Goal: Information Seeking & Learning: Learn about a topic

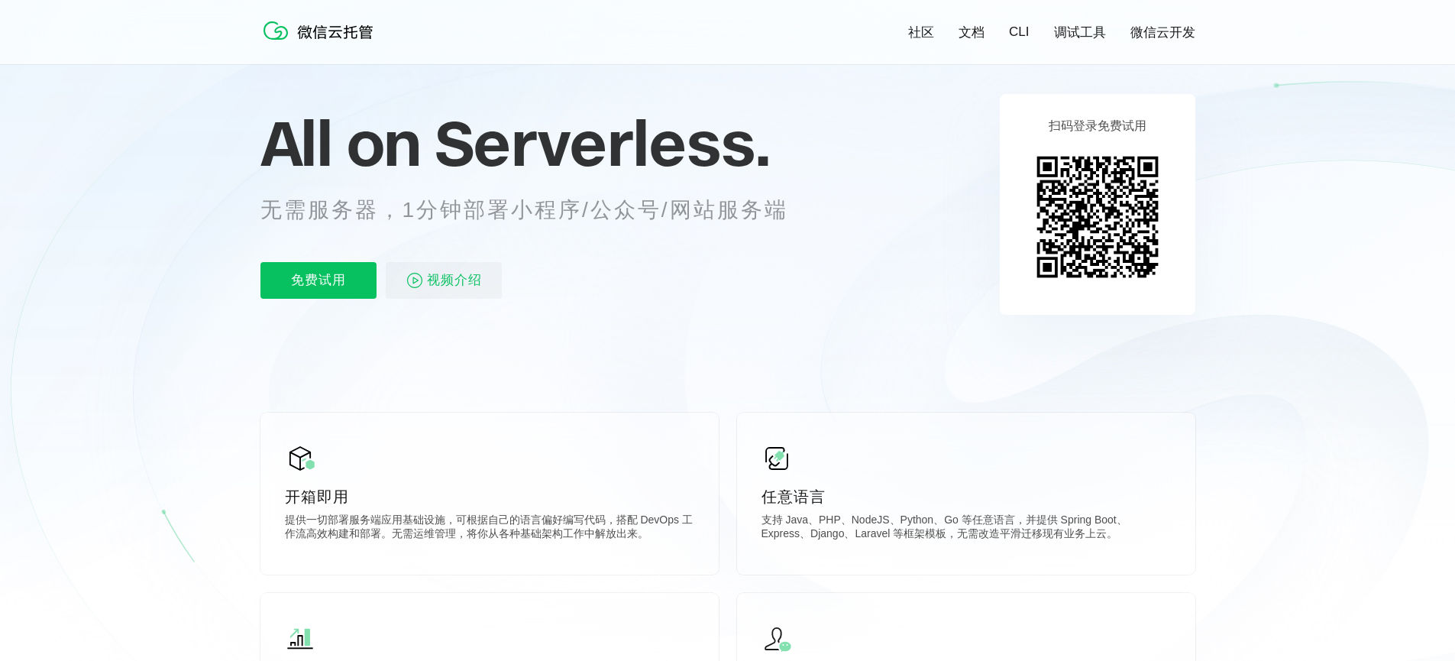
scroll to position [0, 2716]
drag, startPoint x: 594, startPoint y: 215, endPoint x: 861, endPoint y: 219, distance: 267.4
click at [813, 215] on p "无需服务器，1分钟部署小程序/公众号/网站服务端" at bounding box center [538, 210] width 556 height 31
click at [908, 234] on icon at bounding box center [947, 216] width 186 height 140
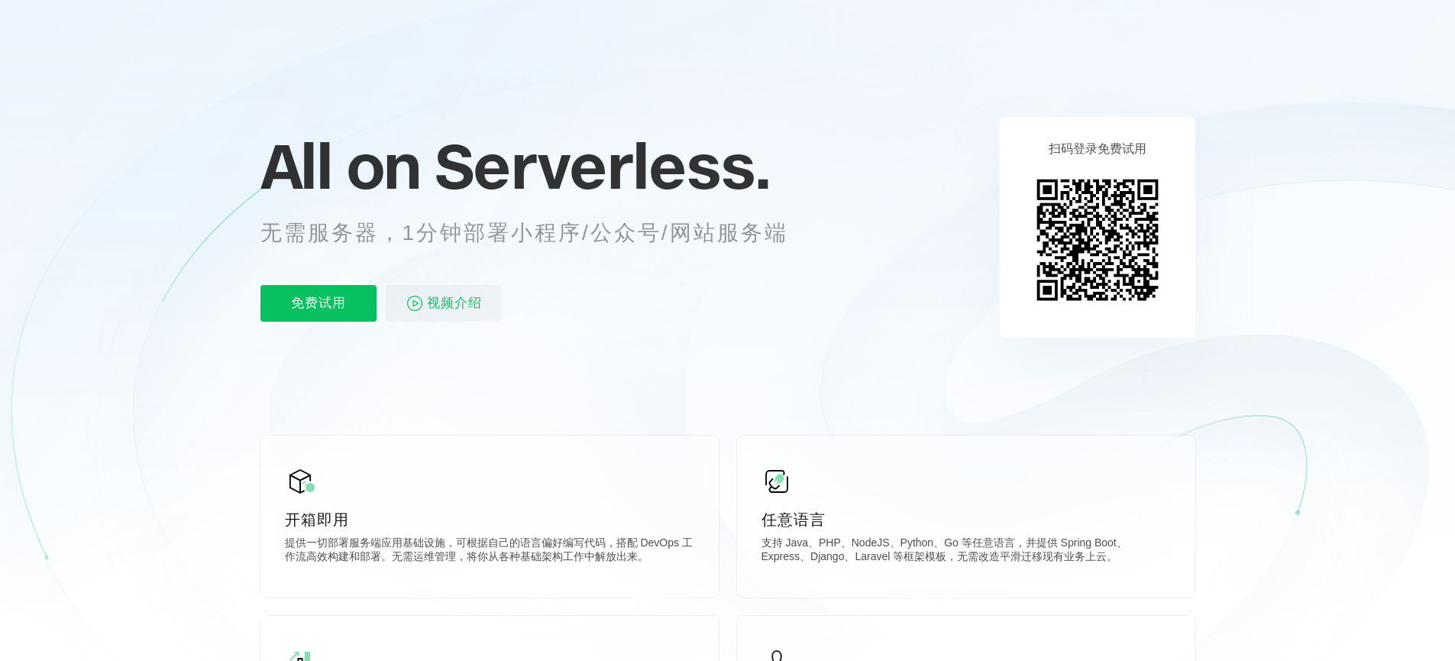
scroll to position [183, 0]
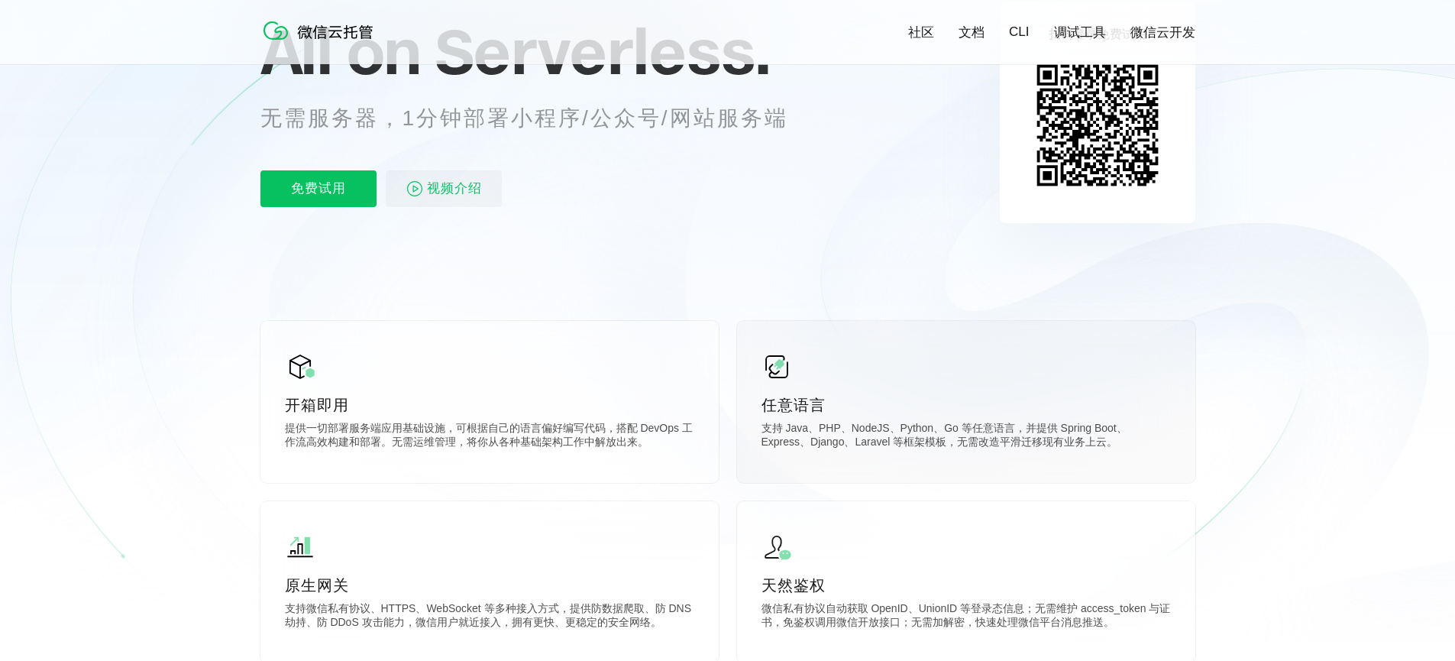
drag, startPoint x: 1100, startPoint y: 444, endPoint x: 948, endPoint y: 412, distance: 155.2
click at [948, 412] on div "任意语言 支持 Java、PHP、NodeJS、Python、Go 等任意语言，并提供 Spring Boot、Express、Django、Laravel …" at bounding box center [966, 402] width 458 height 162
click at [1124, 461] on div "任意语言 支持 Java、PHP、NodeJS、Python、Go 等任意语言，并提供 Spring Boot、Express、Django、Laravel …" at bounding box center [966, 402] width 458 height 162
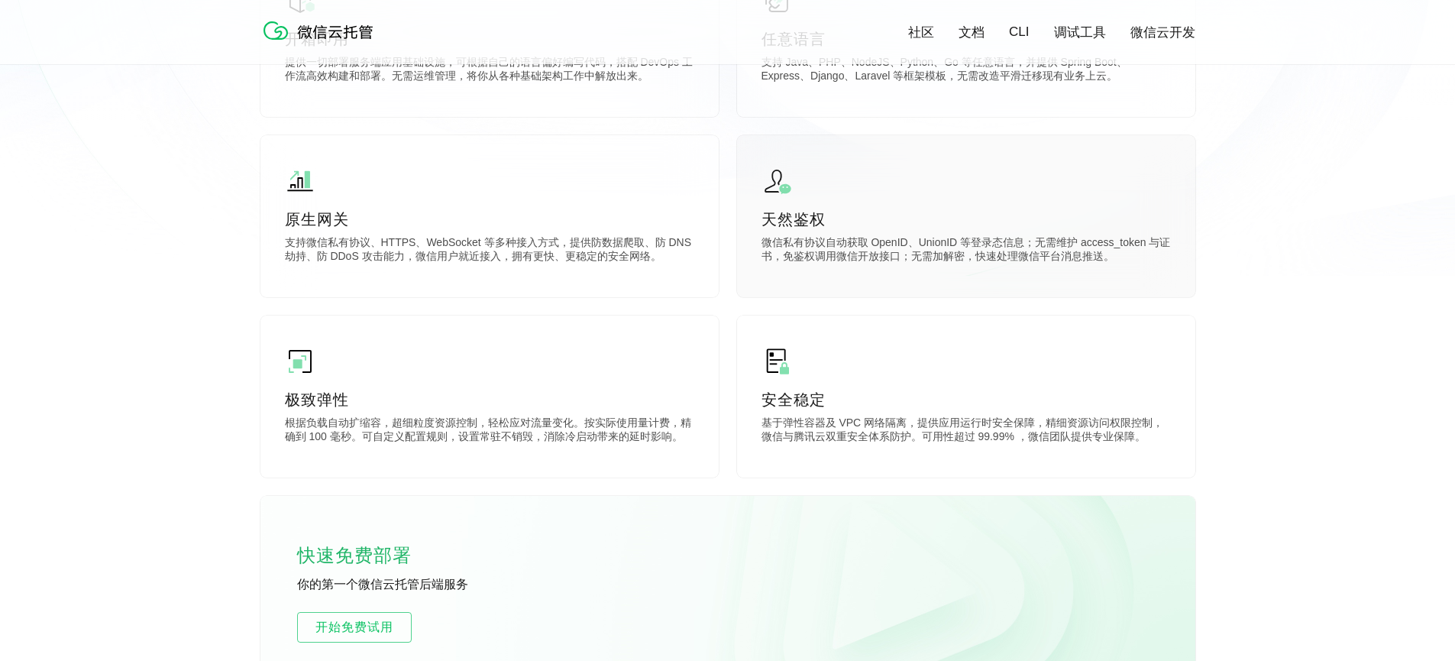
scroll to position [550, 0]
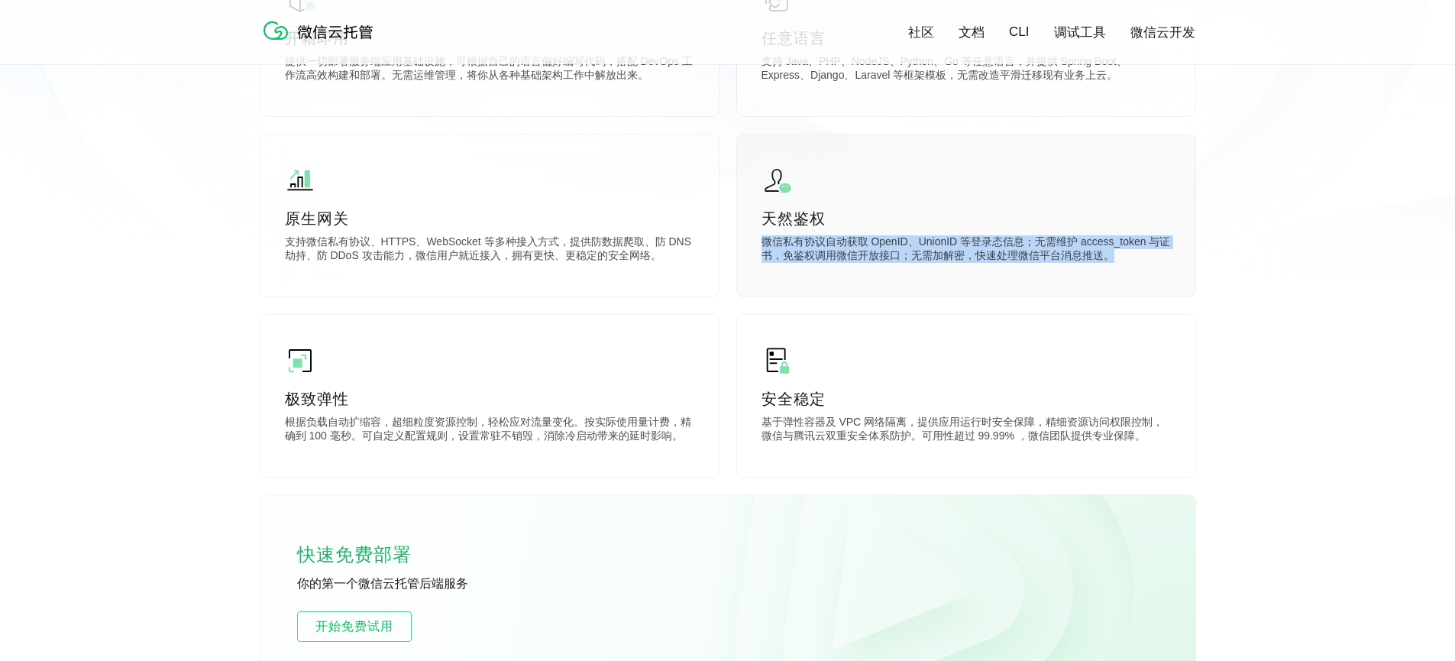
drag, startPoint x: 1143, startPoint y: 256, endPoint x: 765, endPoint y: 241, distance: 379.1
click at [765, 241] on p "微信私有协议自动获取 OpenID、UnionID 等登录态信息；无需维护 access_token 与证书，免鉴权调用微信开放接口；无需加解密，快速处理微信…" at bounding box center [966, 250] width 409 height 31
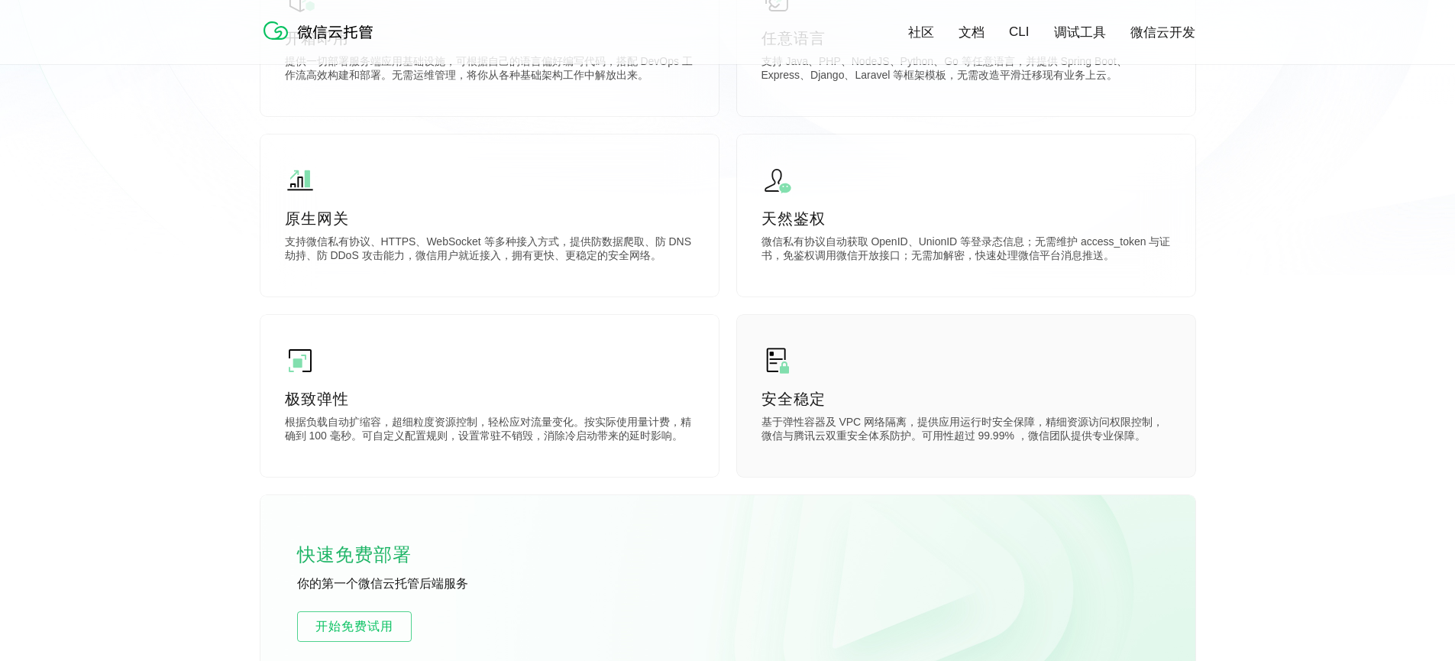
click at [1054, 430] on p "基于弹性容器及 VPC 网络隔离，提供应用运行时安全保障，精细资源访问权限控制，微信与腾讯云双重安全体系防护。可用性超过 99.99% ，微信团队提供专业保障。" at bounding box center [966, 431] width 409 height 31
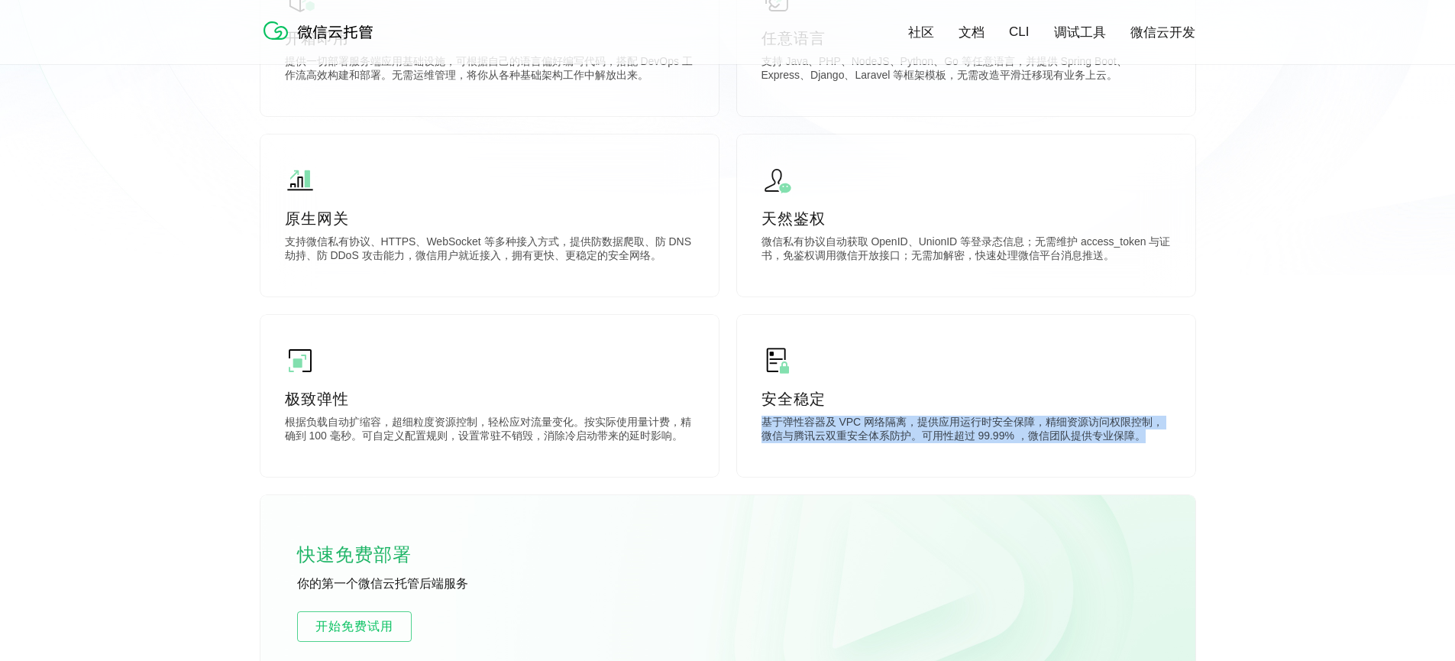
drag, startPoint x: 1156, startPoint y: 435, endPoint x: 733, endPoint y: 421, distance: 423.4
click at [755, 419] on div "安全稳定 基于弹性容器及 VPC 网络隔离，提供应用运行时安全保障，精细资源访问权限控制，微信与腾讯云双重安全体系防护。可用性超过 99.99% ，微信团队提…" at bounding box center [966, 396] width 458 height 162
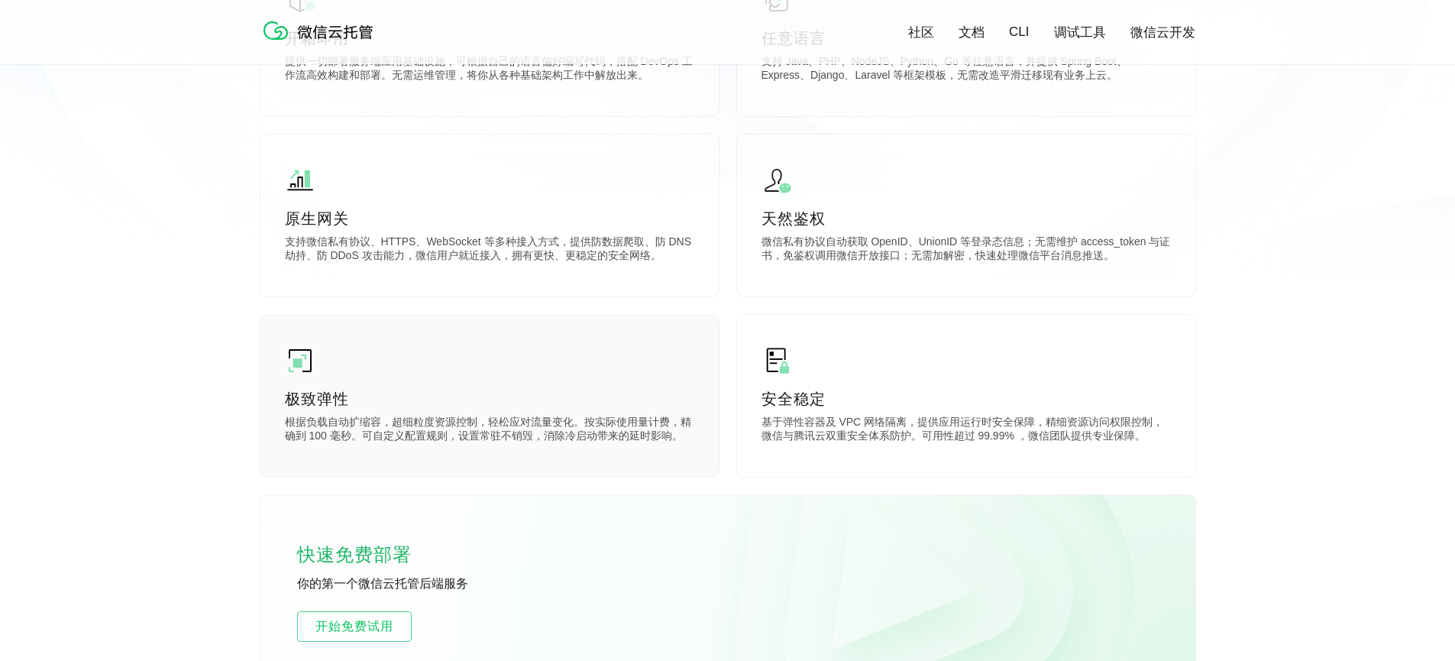
click at [636, 435] on p "根据负载自动扩缩容，超细粒度资源控制，轻松应对流量变化。按实际使用量计费，精确到 100 毫秒。可自定义配置规则，设置常驻不销毁，消除冷启动带来的延时影响。" at bounding box center [489, 431] width 409 height 31
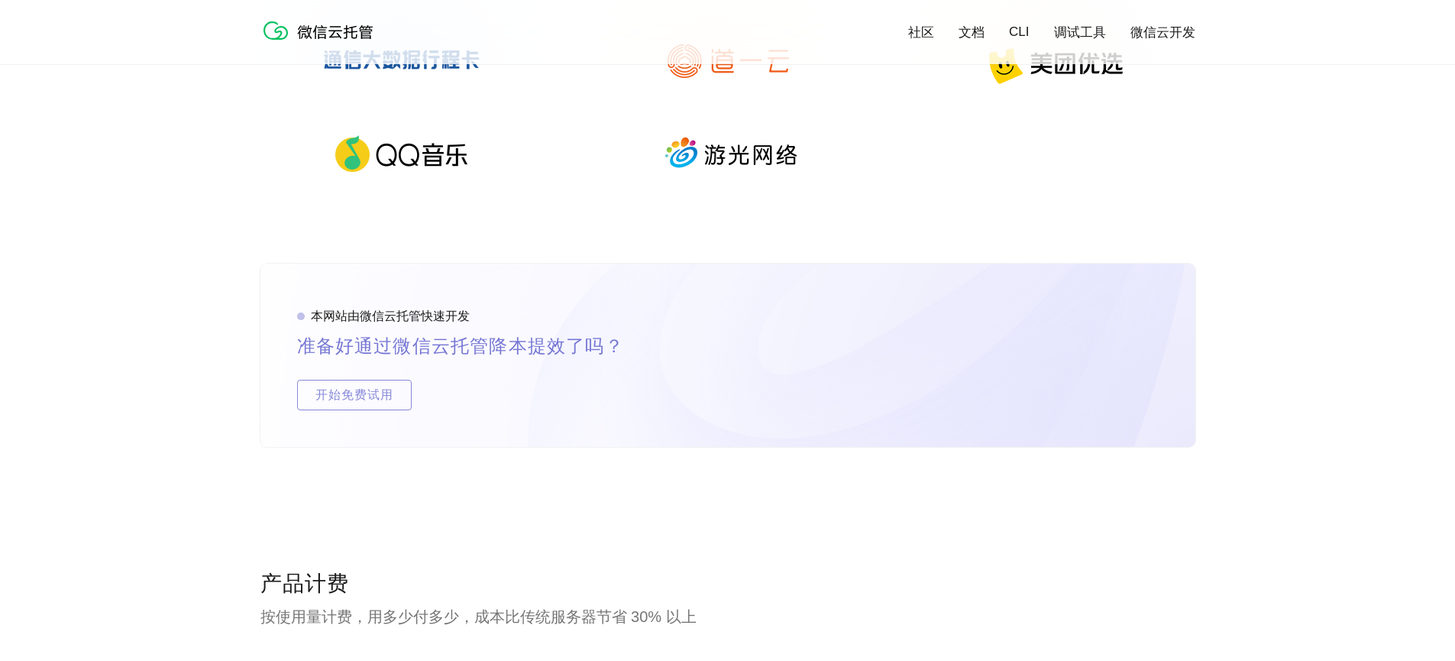
scroll to position [2276, 0]
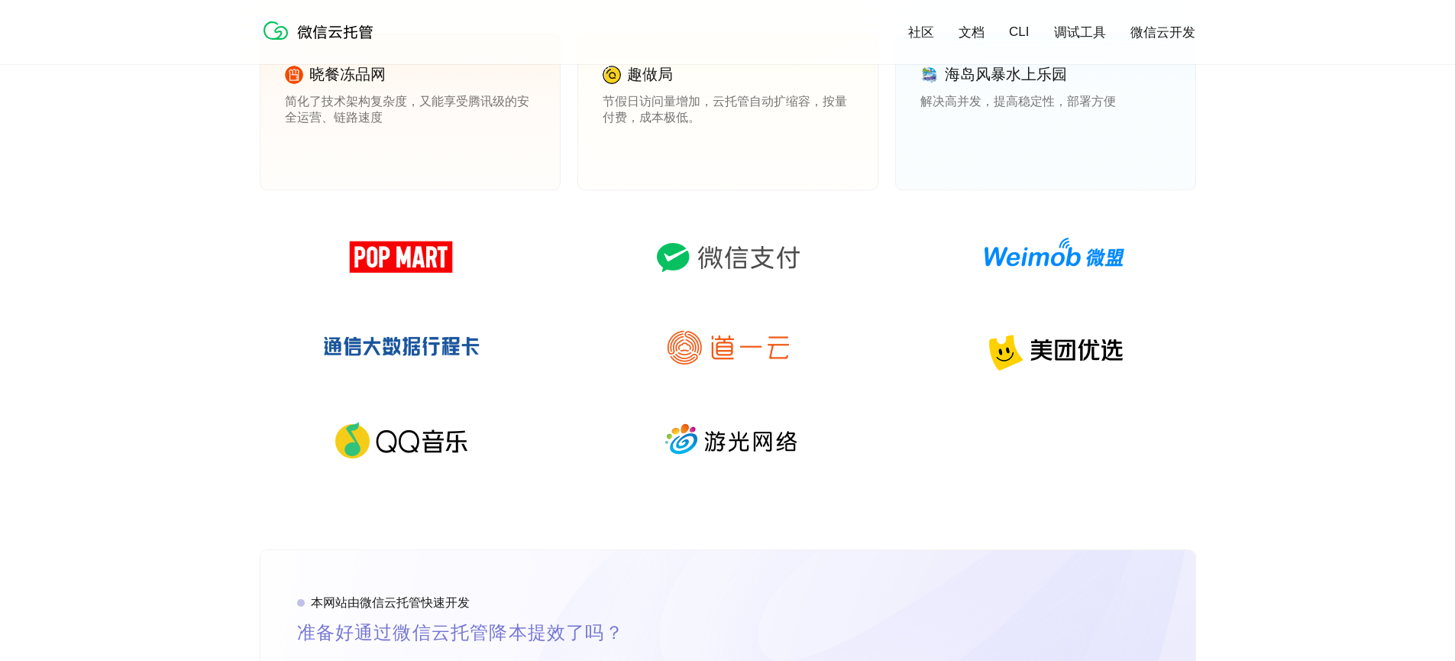
click at [413, 254] on img at bounding box center [401, 256] width 220 height 73
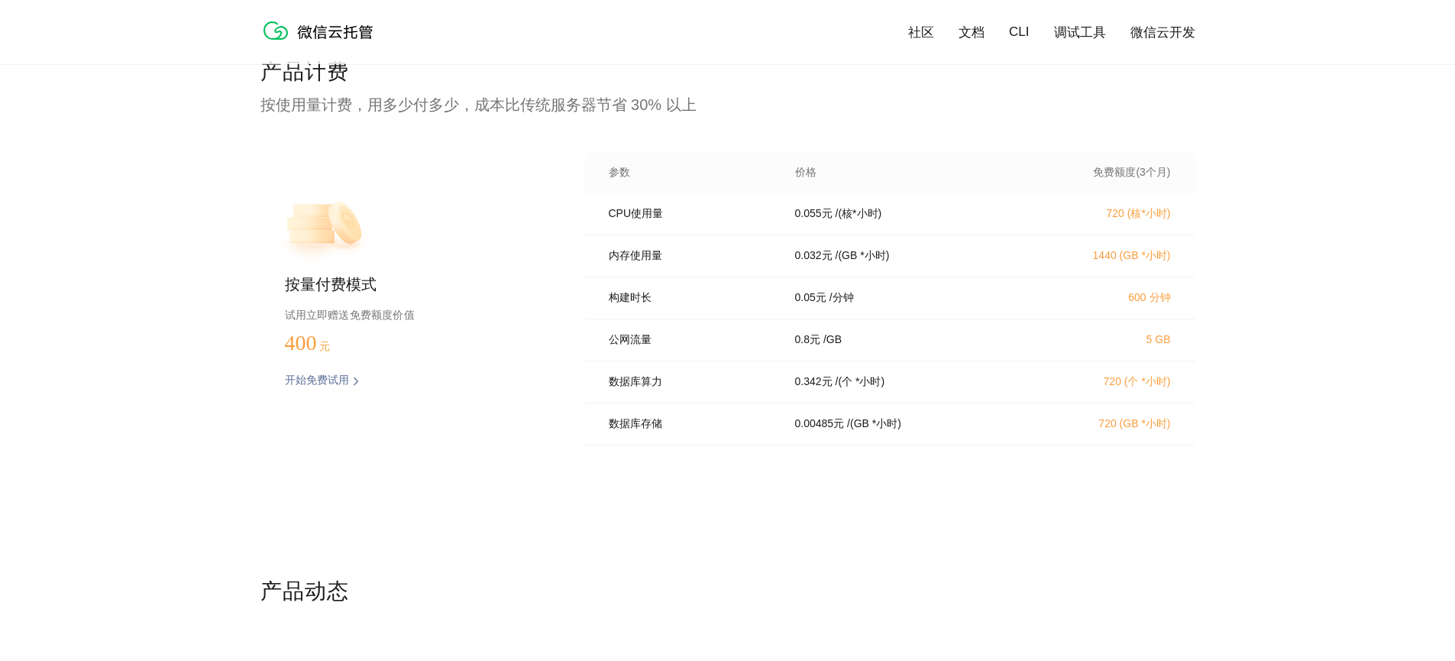
scroll to position [3115, 0]
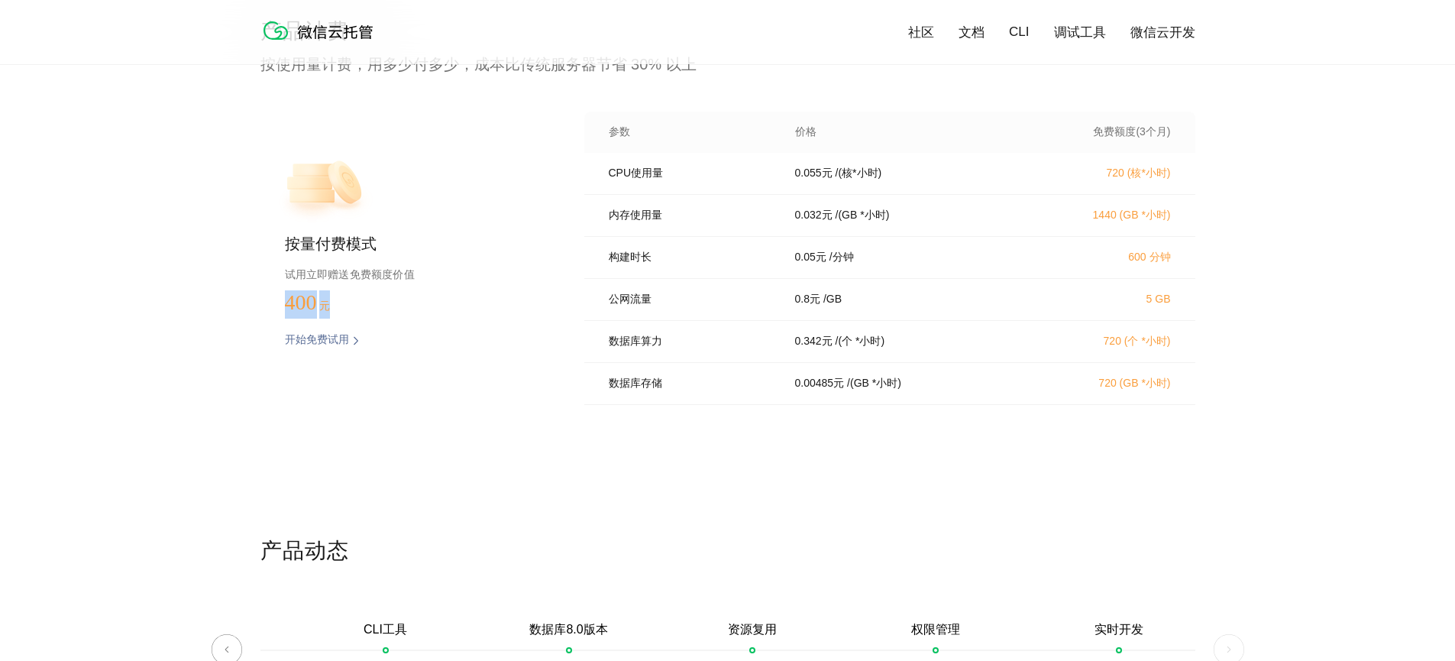
drag, startPoint x: 332, startPoint y: 296, endPoint x: 225, endPoint y: 302, distance: 107.1
click at [225, 302] on div "产品计费 按使用量计费，用多少付多少，成本比传统服务器节省 30% 以上 按量付费模式 试用立即赠送免费额度价值 400 元 开始免费试用 预估费用 参数 价…" at bounding box center [727, 276] width 1455 height 519
click at [468, 322] on div "按量付费模式 试用立即赠送免费额度价值 400 元 开始免费试用 预估费用" at bounding box center [397, 263] width 275 height 302
click at [306, 321] on div "按量付费模式 试用立即赠送免费额度价值 400 元 开始免费试用 预估费用" at bounding box center [397, 263] width 275 height 302
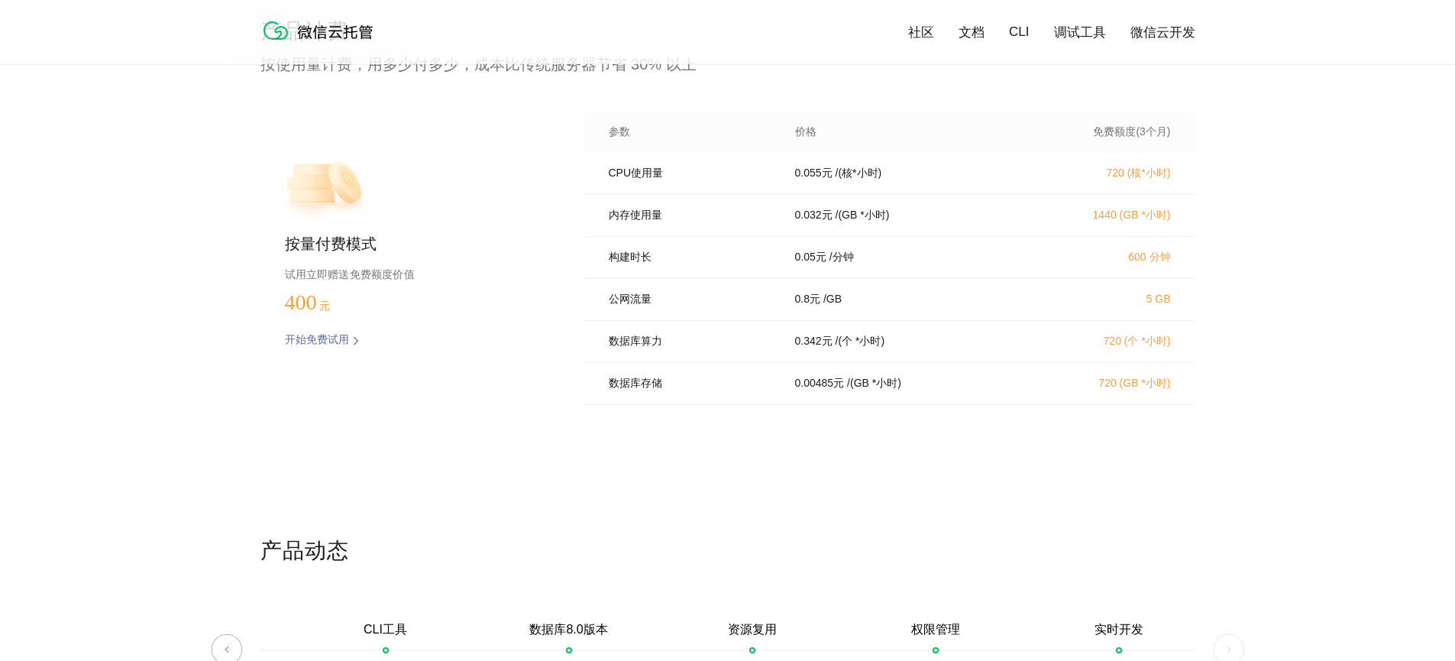
click at [816, 180] on p "0.055 元" at bounding box center [813, 174] width 37 height 14
drag, startPoint x: 1108, startPoint y: 180, endPoint x: 1166, endPoint y: 180, distance: 58.1
click at [1166, 180] on p "720 (核*小时)" at bounding box center [1104, 174] width 134 height 14
click at [1144, 198] on div "内存使用量 0.032 元 / (GB *小时) 1440 (GB *小时)" at bounding box center [889, 216] width 611 height 42
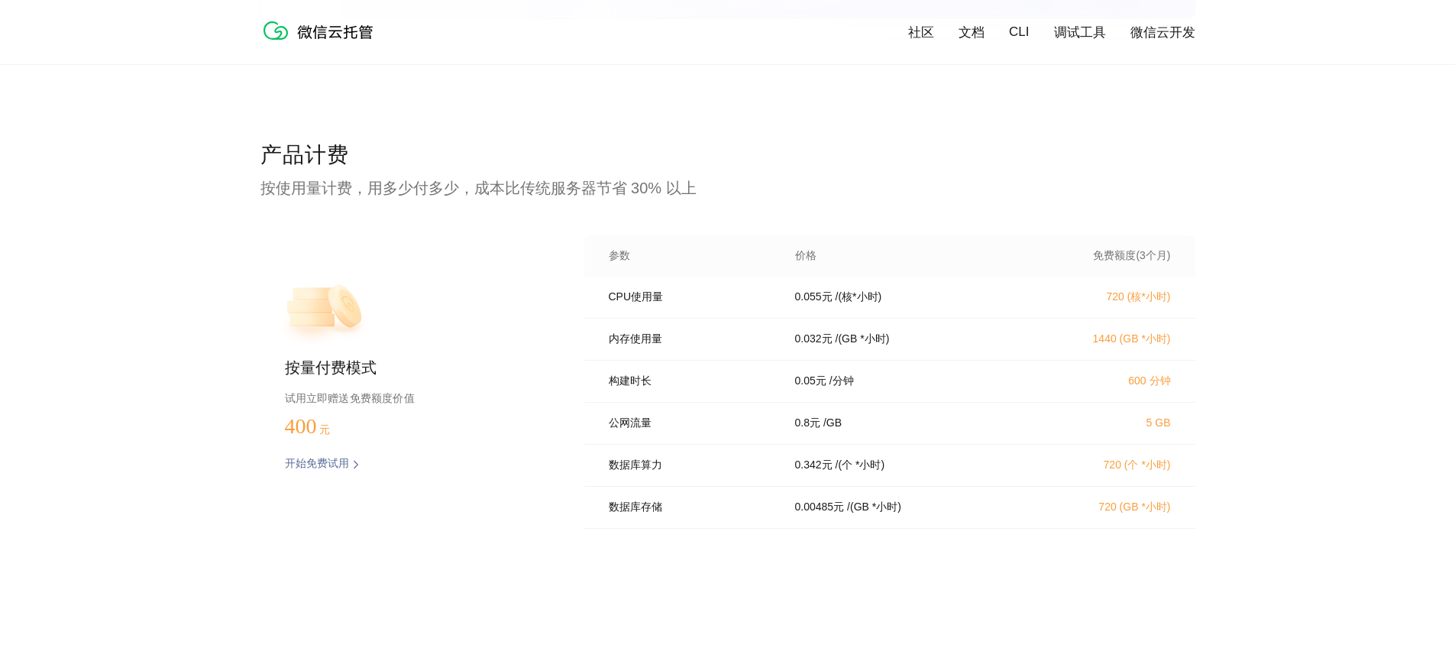
scroll to position [3031, 0]
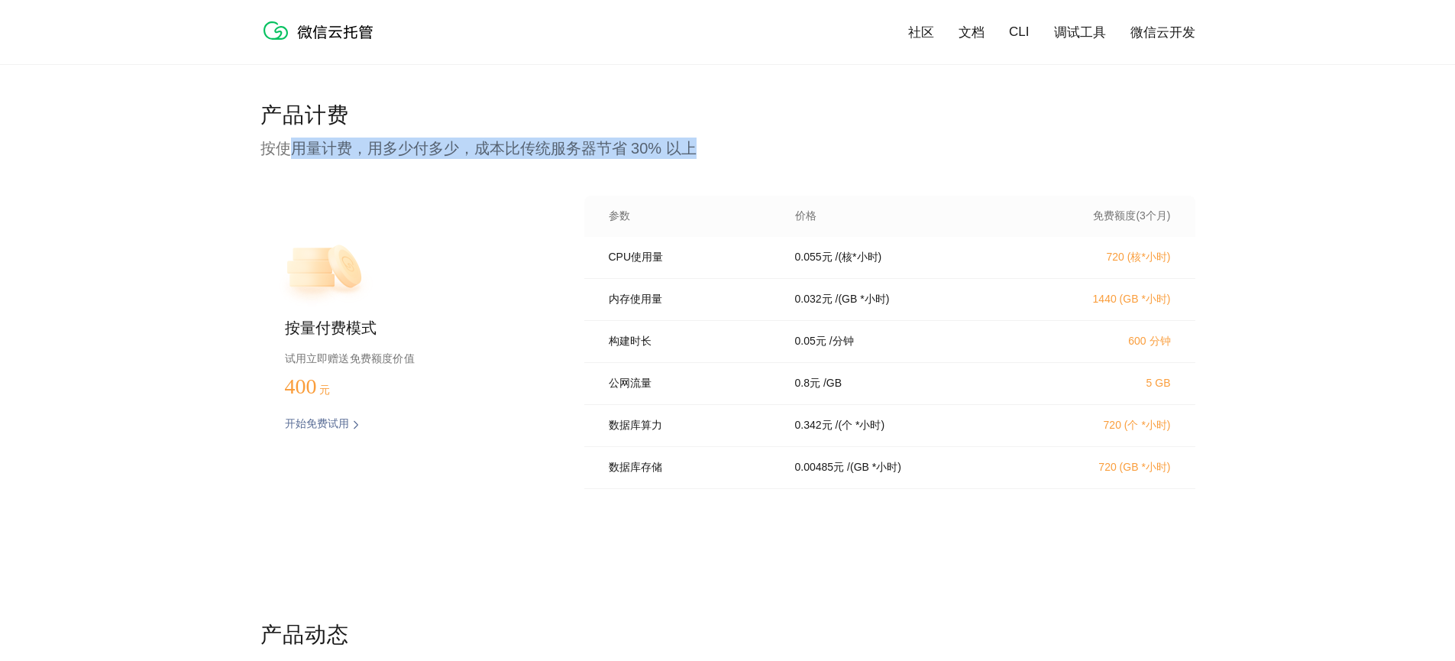
drag, startPoint x: 482, startPoint y: 149, endPoint x: 691, endPoint y: 149, distance: 208.5
click at [690, 149] on p "按使用量计费，用多少付多少，成本比传统服务器节省 30% 以上" at bounding box center [727, 147] width 935 height 21
click at [519, 273] on div "按量付费模式 试用立即赠送免费额度价值 400 元 开始免费试用 预估费用" at bounding box center [397, 347] width 275 height 302
drag, startPoint x: 616, startPoint y: 146, endPoint x: 639, endPoint y: 146, distance: 23.7
click at [639, 146] on p "按使用量计费，用多少付多少，成本比传统服务器节省 30% 以上" at bounding box center [727, 147] width 935 height 21
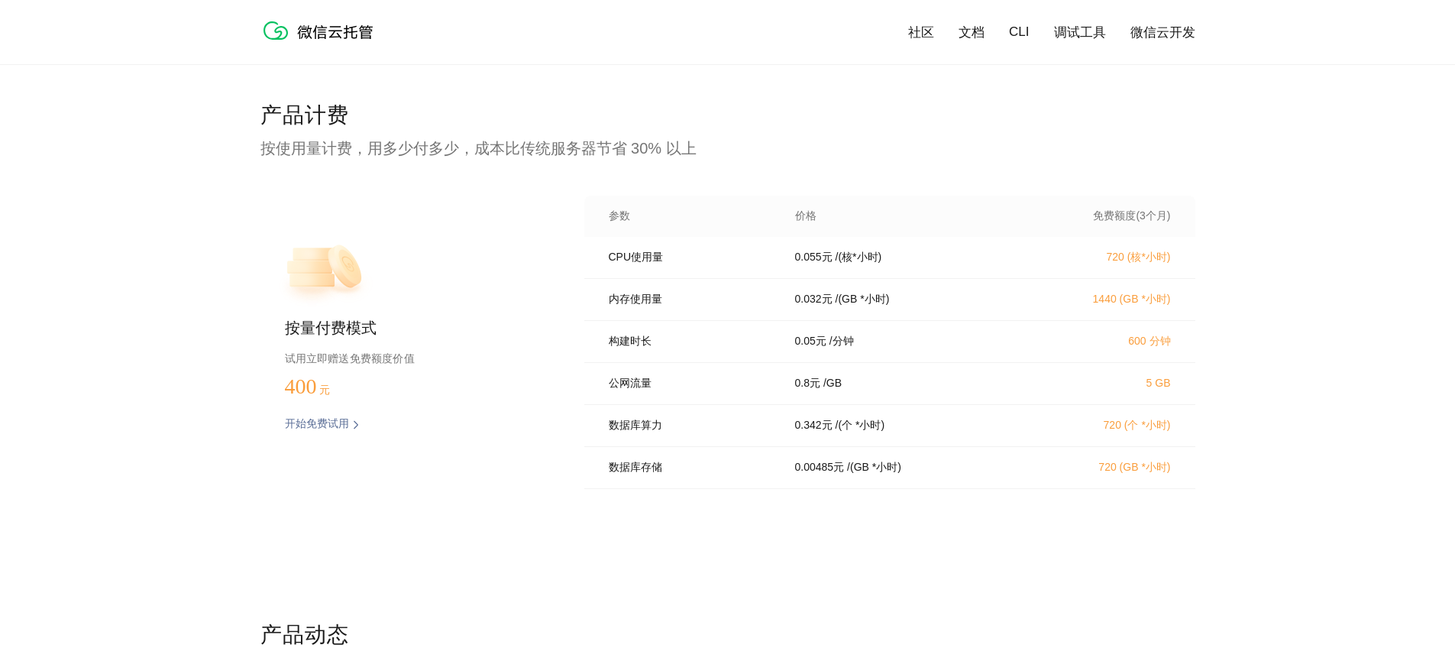
click at [701, 137] on p "按使用量计费，用多少付多少，成本比传统服务器节省 30% 以上" at bounding box center [727, 147] width 935 height 21
drag, startPoint x: 316, startPoint y: 391, endPoint x: 236, endPoint y: 380, distance: 81.0
click at [236, 380] on div "产品计费 按使用量计费，用多少付多少，成本比传统服务器节省 30% 以上 按量付费模式 试用立即赠送免费额度价值 400 元 开始免费试用 预估费用 参数 价…" at bounding box center [727, 360] width 1455 height 519
click at [493, 379] on div "按量付费模式 试用立即赠送免费额度价值 400 元 开始免费试用 预估费用" at bounding box center [397, 347] width 275 height 302
drag, startPoint x: 888, startPoint y: 260, endPoint x: 786, endPoint y: 259, distance: 101.6
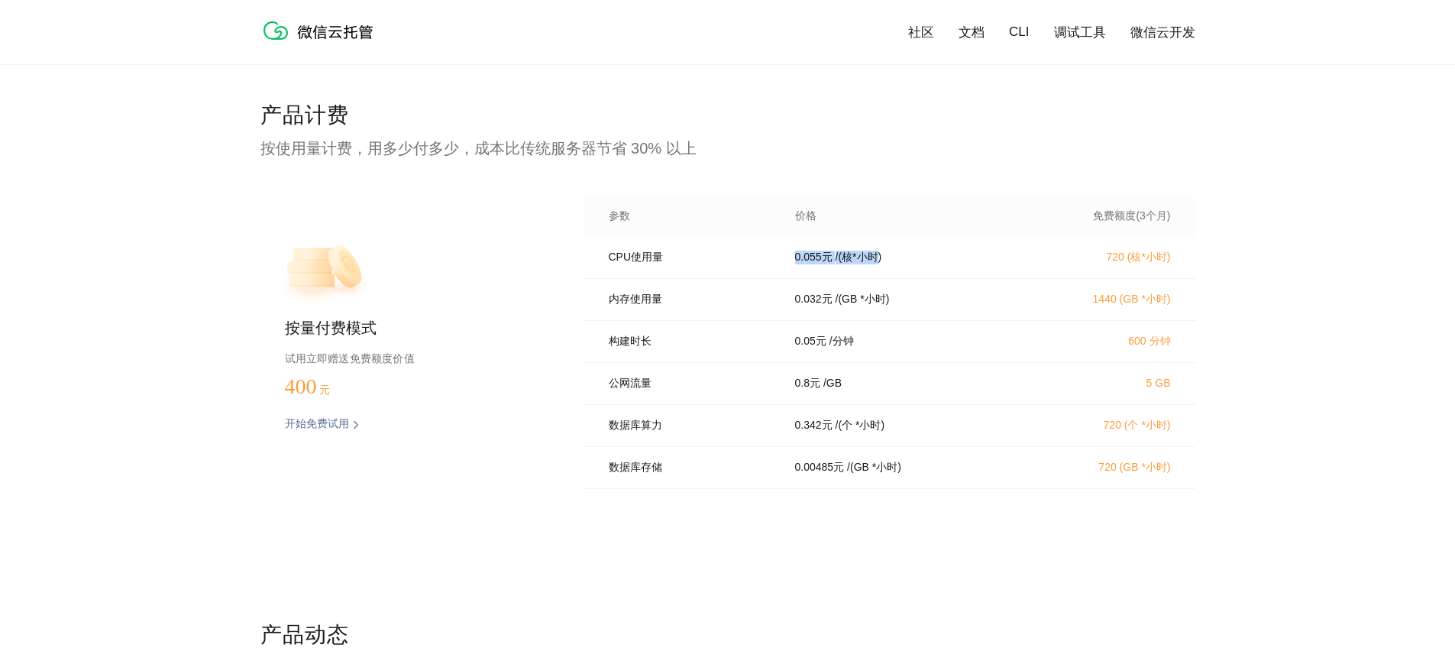
click at [786, 259] on div "0.055 元 / (核*小时)" at bounding box center [905, 258] width 257 height 14
click at [881, 315] on div "内存使用量 0.032 元 / (GB *小时) 1440 (GB *小时)" at bounding box center [889, 300] width 611 height 42
drag, startPoint x: 901, startPoint y: 303, endPoint x: 791, endPoint y: 302, distance: 109.2
click at [791, 302] on div "0.032 元 / (GB *小时)" at bounding box center [905, 300] width 257 height 14
click at [846, 376] on div "公网流量 0.8 元 / GB 5 GB" at bounding box center [889, 384] width 611 height 42
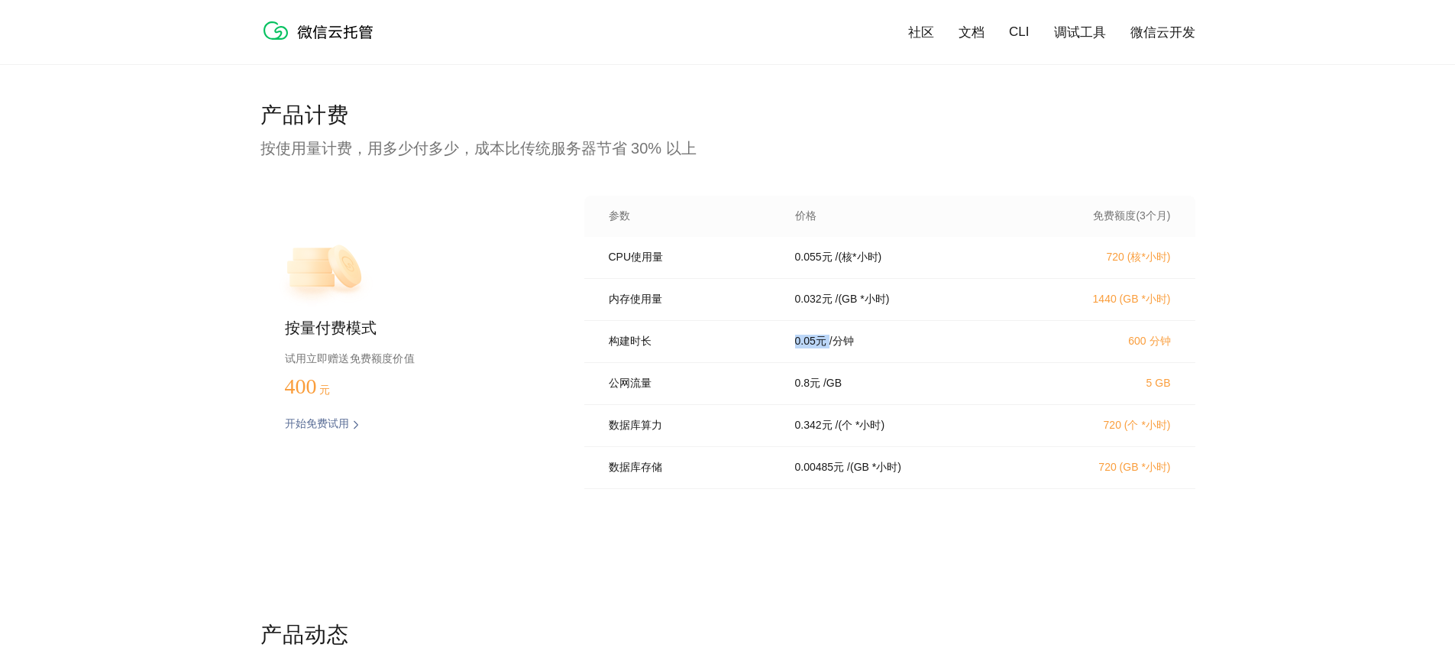
click at [789, 343] on div "0.05 元 / 分钟" at bounding box center [905, 342] width 257 height 14
click at [841, 390] on p "/ GB" at bounding box center [832, 384] width 18 height 14
drag, startPoint x: 890, startPoint y: 409, endPoint x: 756, endPoint y: 409, distance: 133.7
click at [756, 405] on div "公网流量 0.8 元 / GB 5 GB" at bounding box center [889, 384] width 611 height 42
click at [847, 432] on p "/ (个 *小时)" at bounding box center [861, 426] width 50 height 14
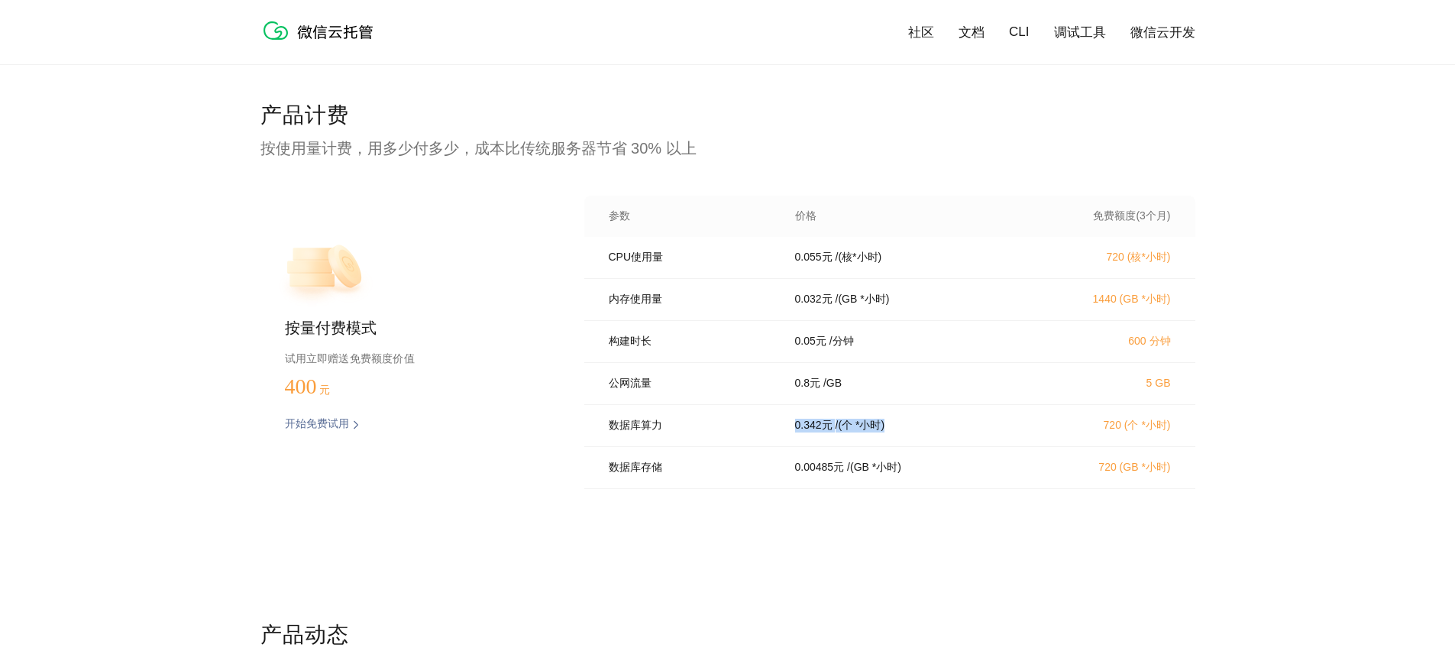
drag, startPoint x: 920, startPoint y: 445, endPoint x: 758, endPoint y: 429, distance: 163.5
click at [758, 429] on div "数据库算力 0.342 元 / (个 *小时) 720 (个 *小时)" at bounding box center [889, 426] width 611 height 42
click at [901, 471] on p "/ (GB *小时)" at bounding box center [874, 468] width 54 height 14
drag, startPoint x: 945, startPoint y: 477, endPoint x: 712, endPoint y: 463, distance: 233.4
click at [713, 463] on div "数据库存储 0.00485 元 / (GB *小时) 720 (GB *小时)" at bounding box center [889, 468] width 611 height 42
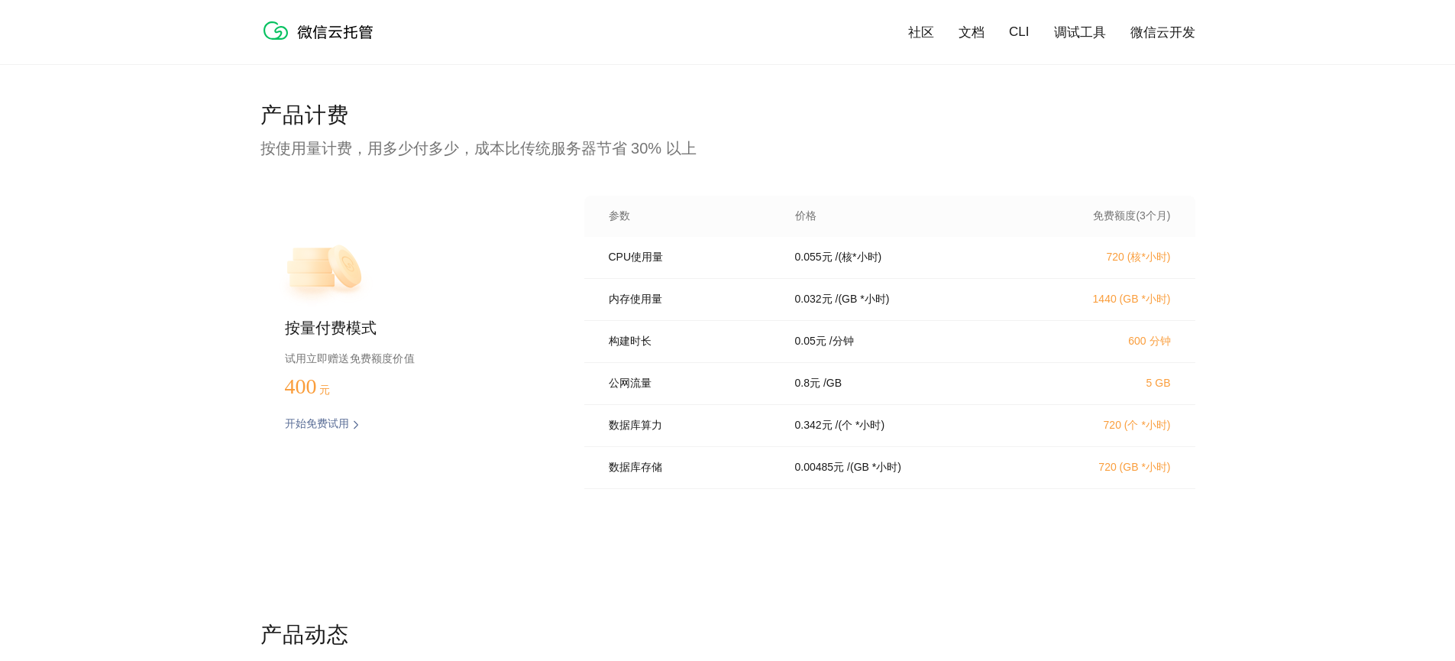
click at [975, 503] on div "产品计费 按使用量计费，用多少付多少，成本比传统服务器节省 30% 以上 按量付费模式 试用立即赠送免费额度价值 400 元 开始免费试用 预估费用 参数 价…" at bounding box center [727, 360] width 935 height 519
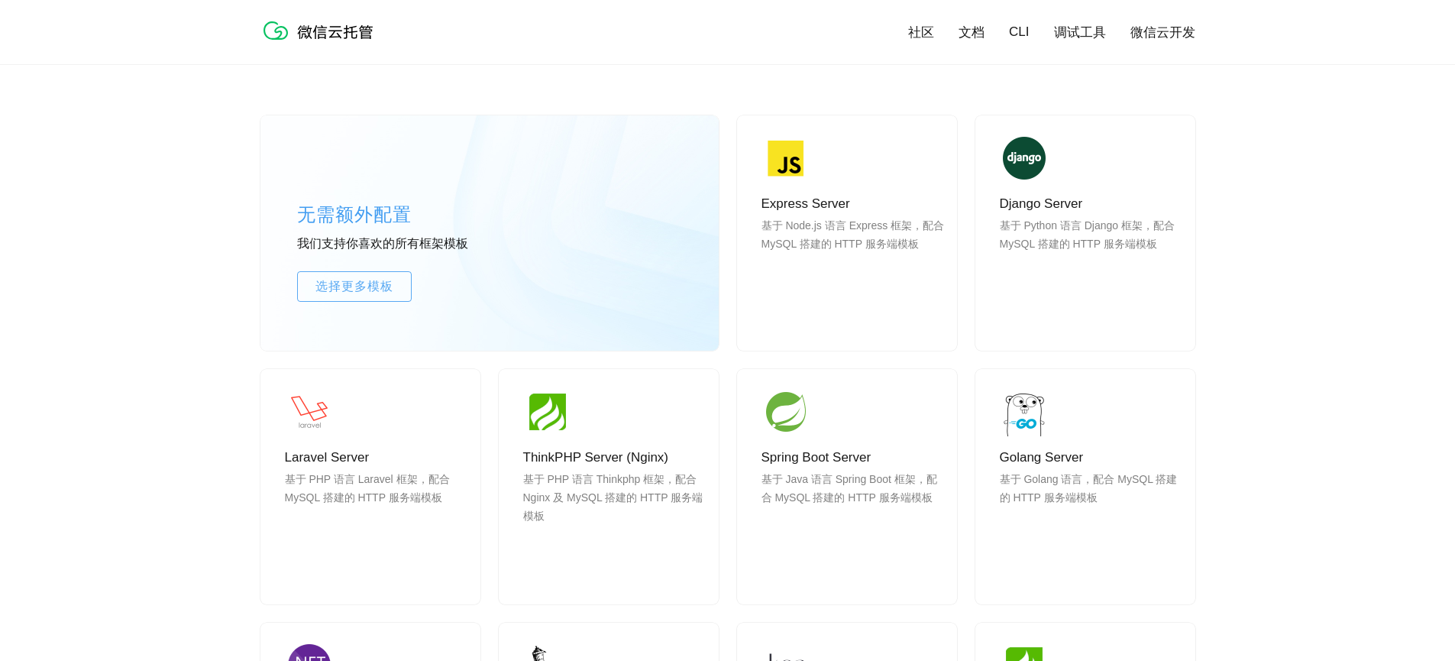
scroll to position [1187, 0]
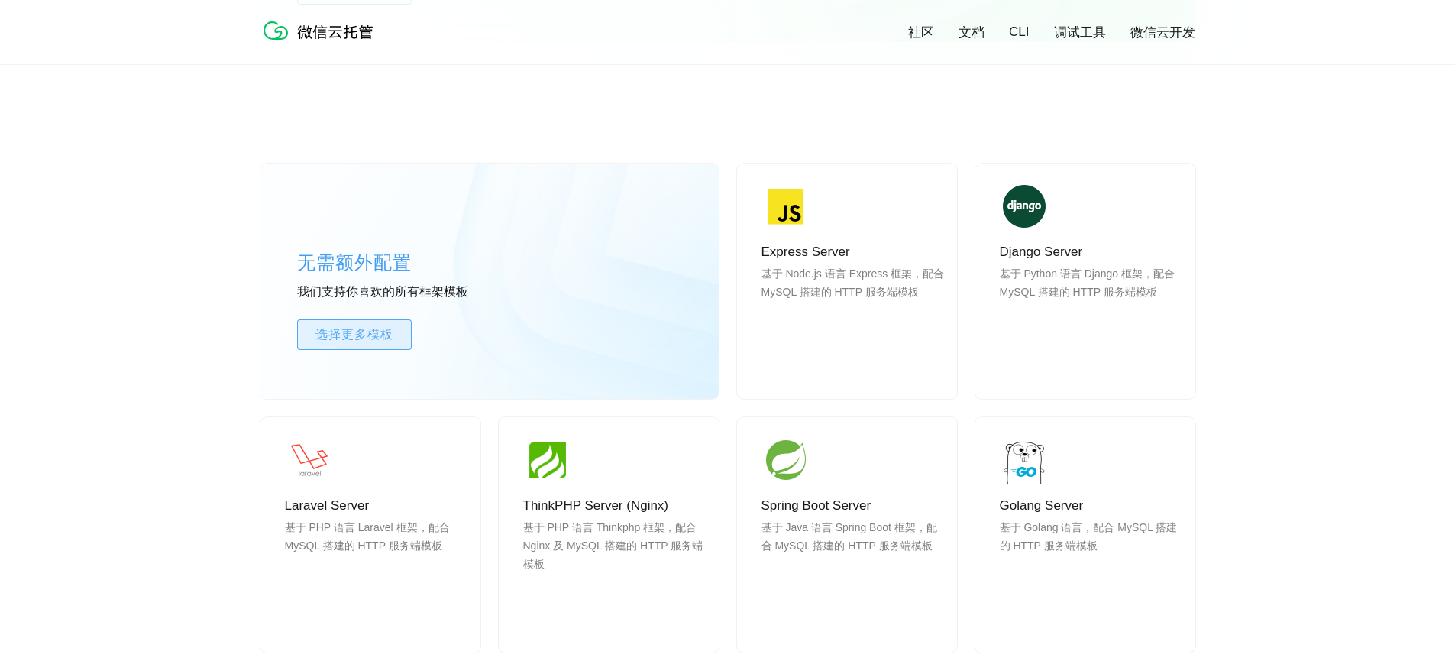
click at [388, 341] on span "选择更多模板" at bounding box center [354, 334] width 113 height 18
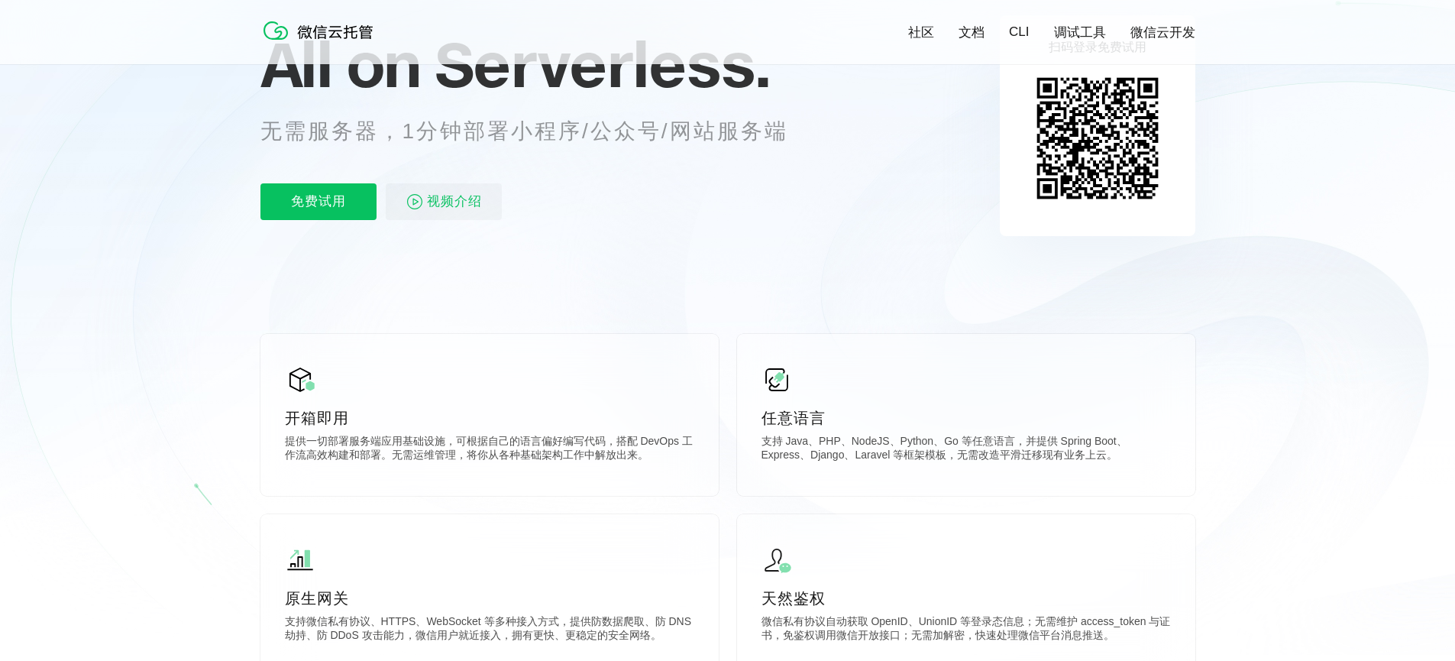
scroll to position [157, 0]
